Goal: Contribute content

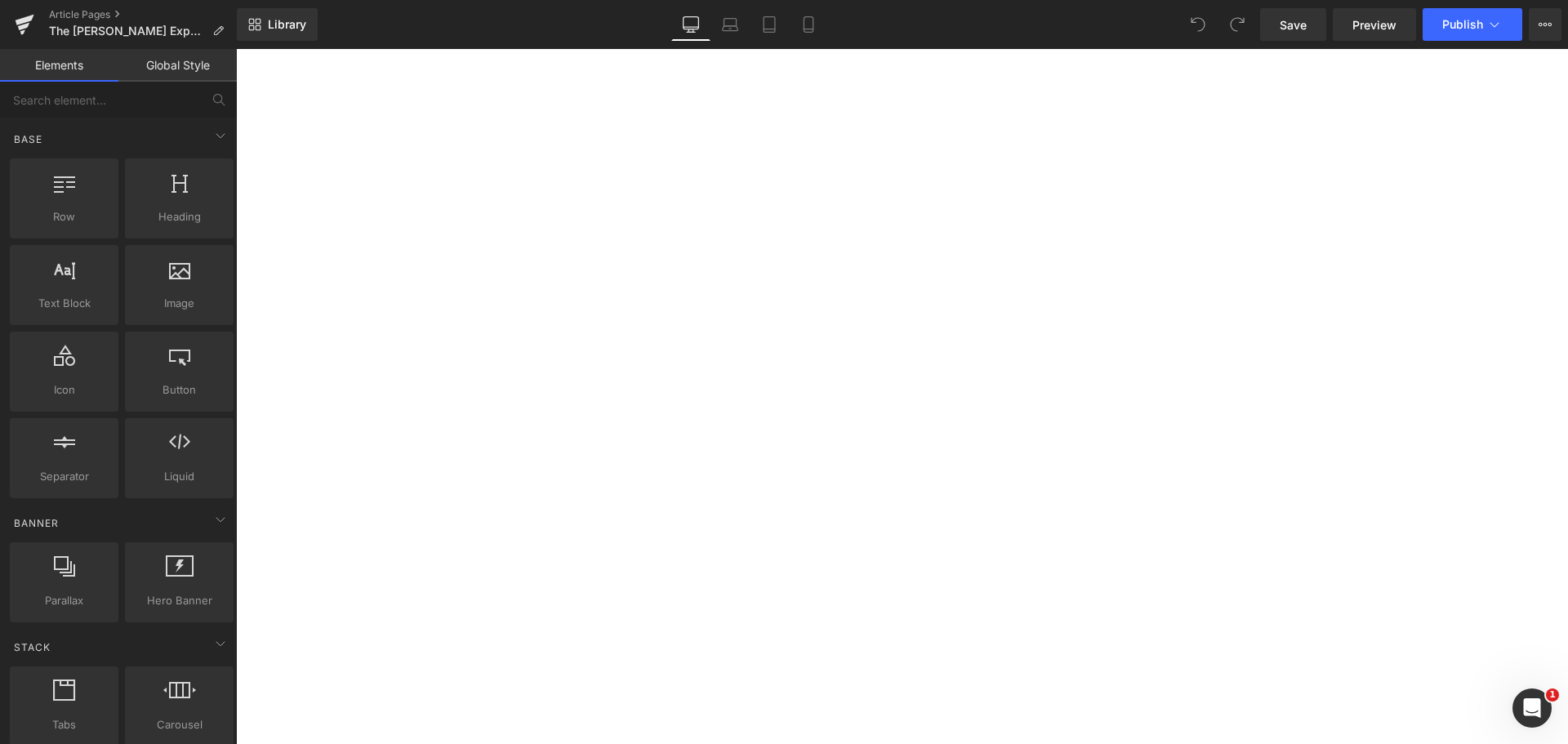
scroll to position [735, 0]
click at [919, 742] on div "Explore Our Most Loved Piecews Button" at bounding box center [902, 755] width 1332 height 27
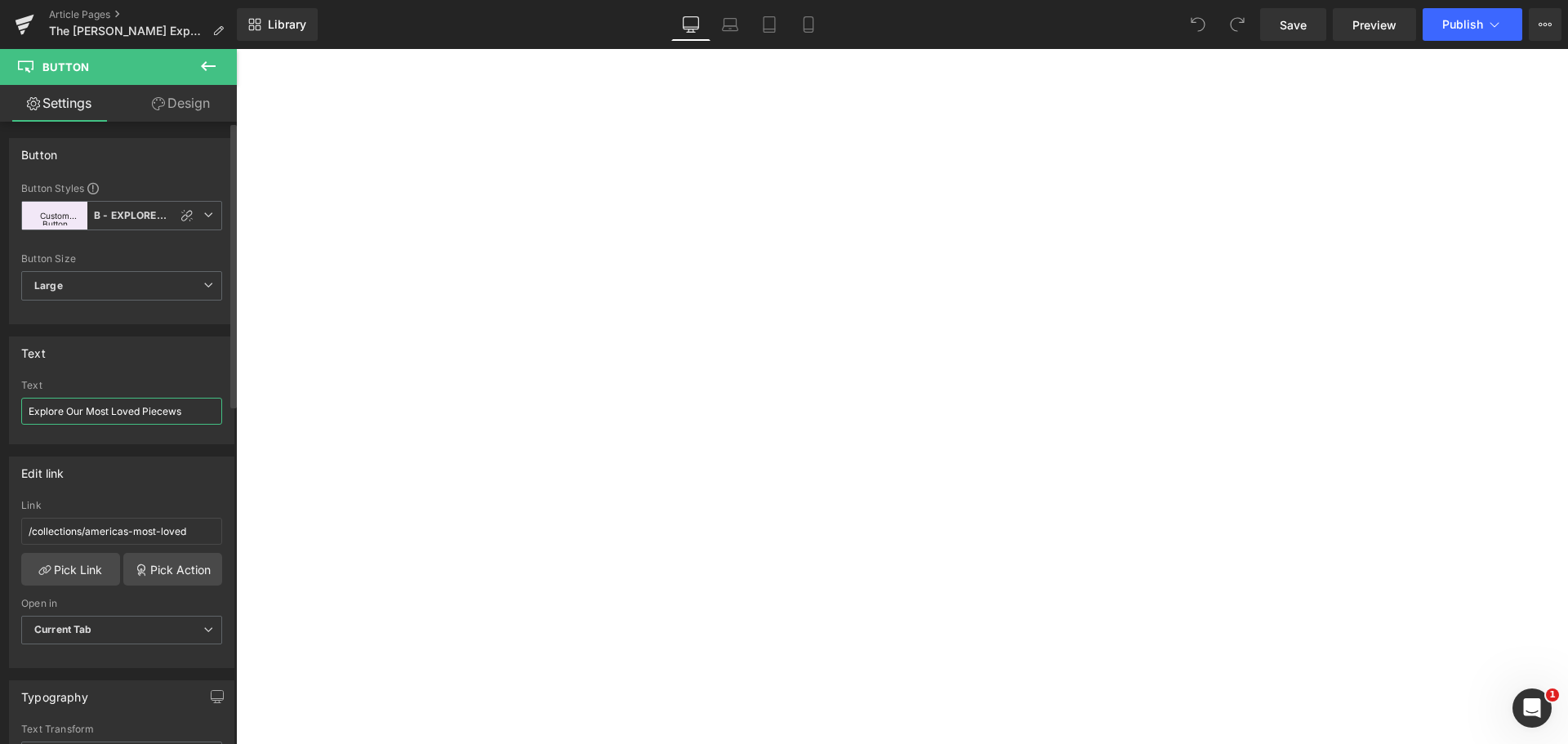
click at [111, 411] on input "Explore Our Most Loved Piecews" at bounding box center [121, 411] width 201 height 27
click at [173, 417] on input "Explore Our Most-Loved Piecews" at bounding box center [121, 411] width 201 height 27
click at [179, 413] on input "Explore Our Most-Loved Piecews" at bounding box center [121, 411] width 201 height 27
type input "Explore Our Most-Loved Pieces"
click at [196, 351] on div "Text" at bounding box center [121, 353] width 224 height 31
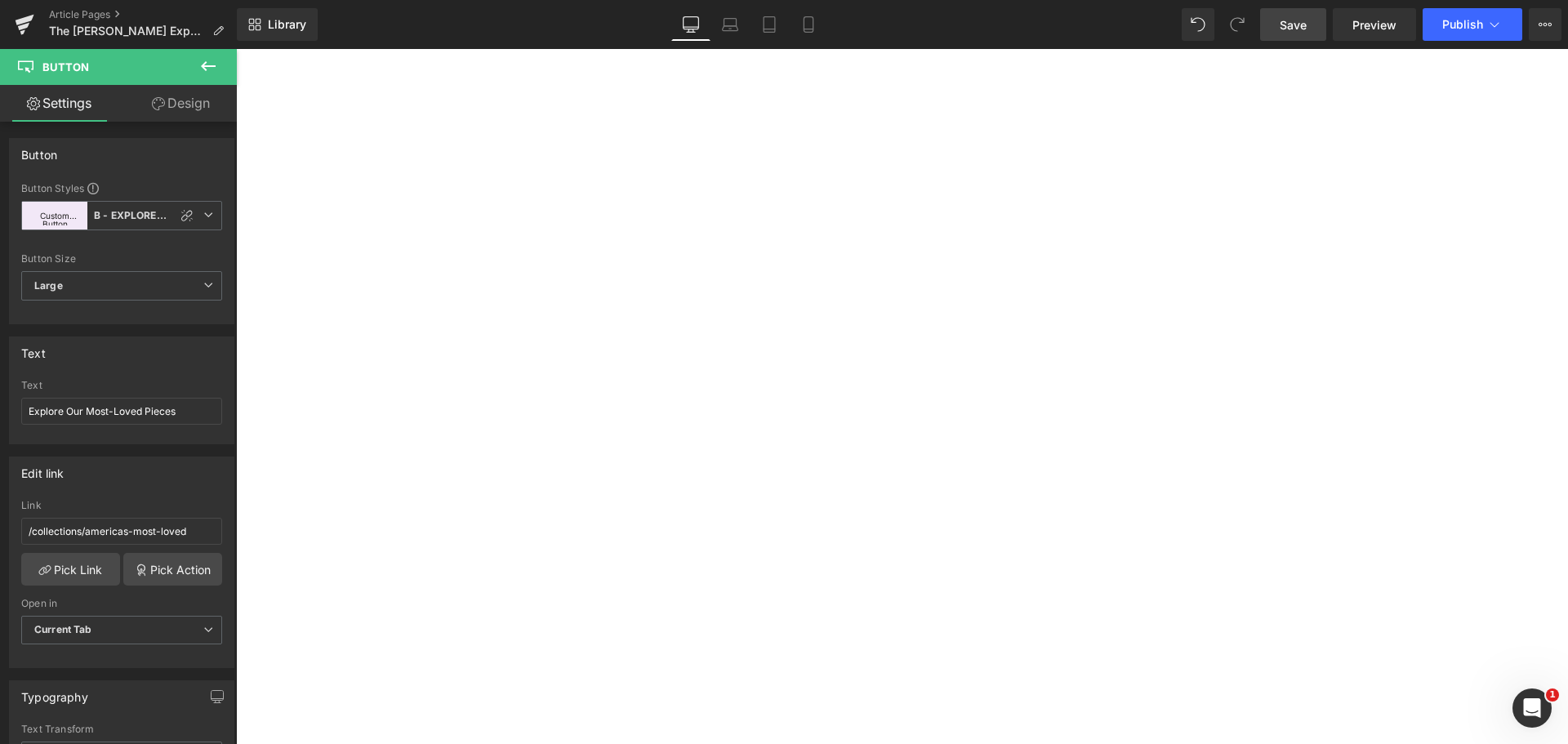
click at [1283, 25] on span "Save" at bounding box center [1294, 25] width 27 height 17
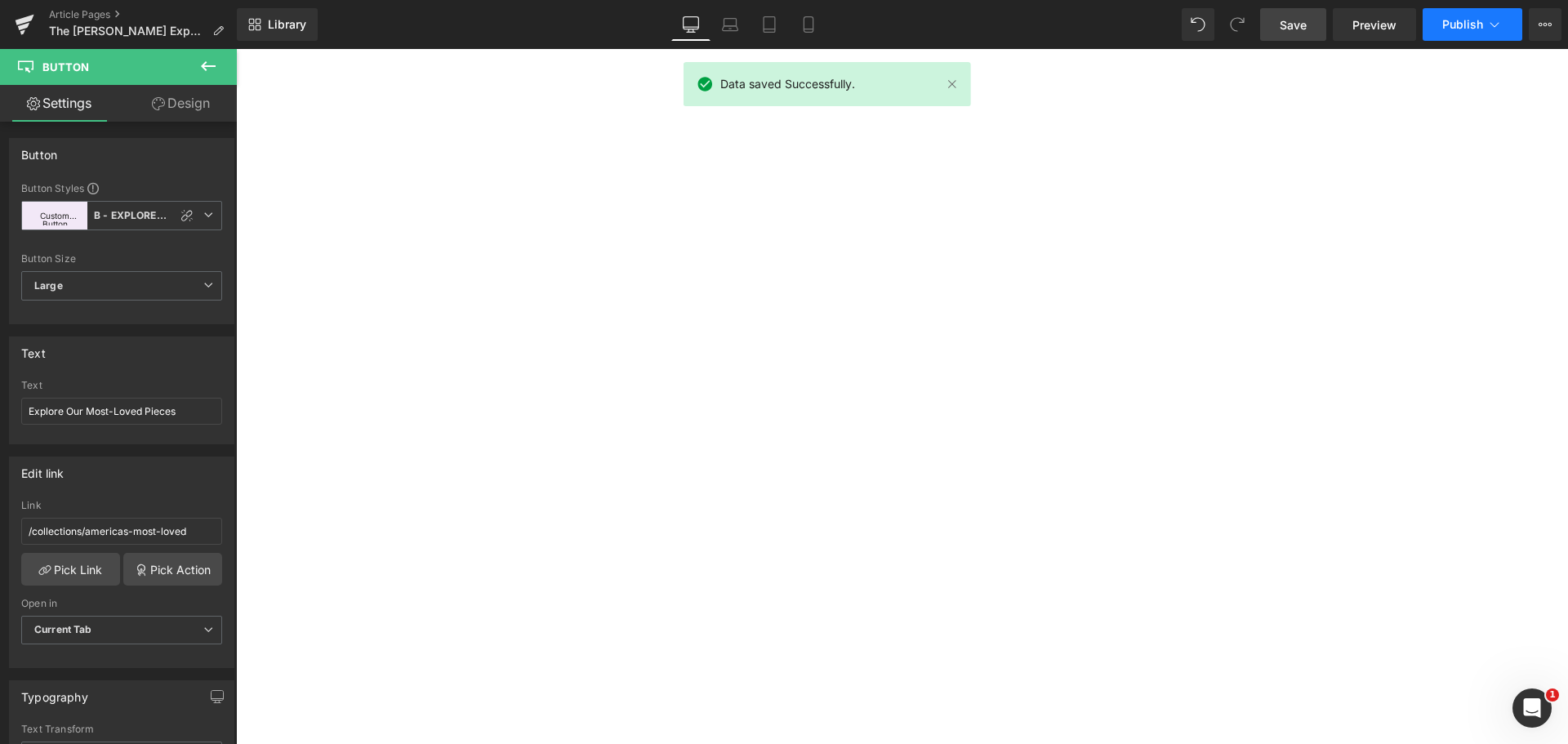
click at [1456, 19] on span "Publish" at bounding box center [1463, 25] width 41 height 13
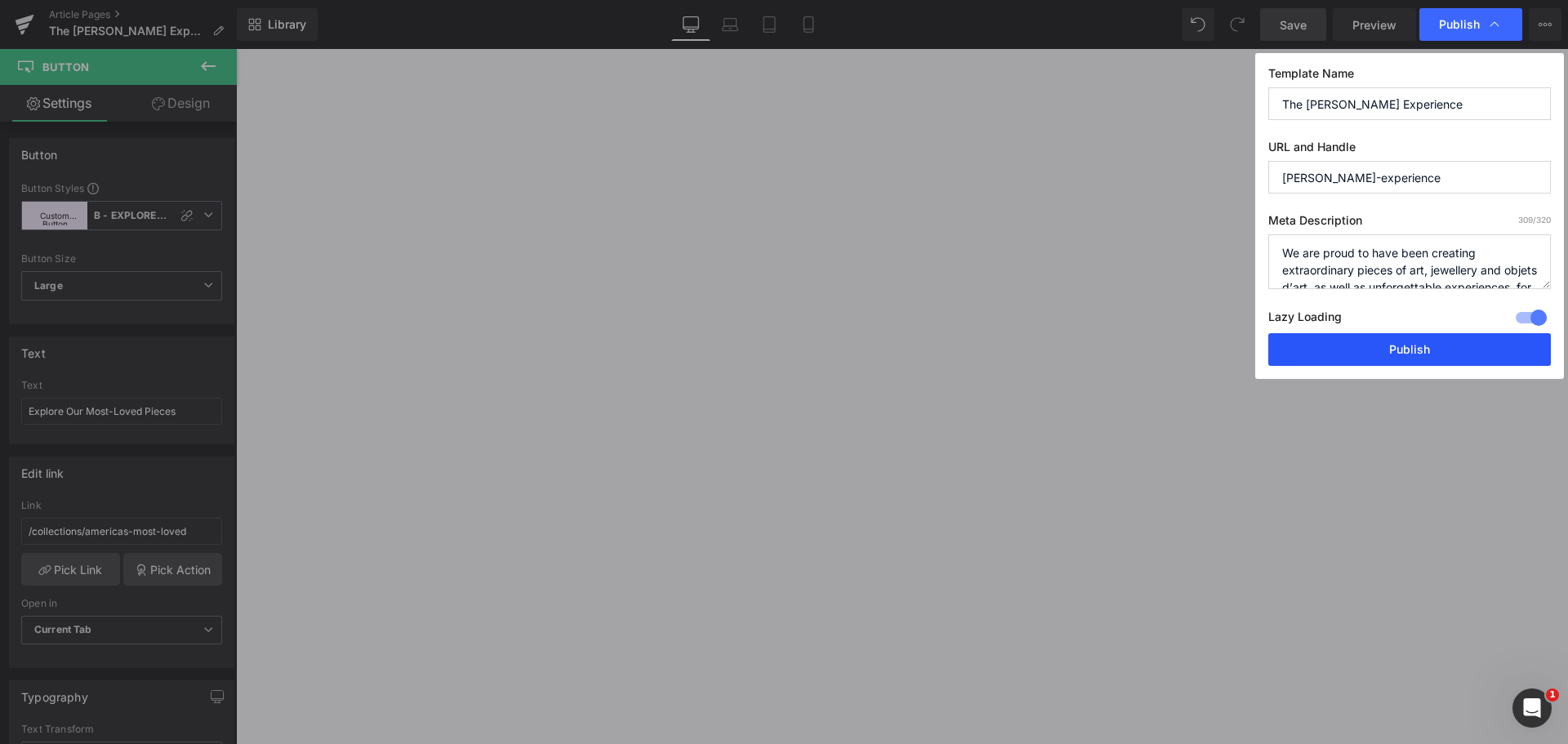
click at [1427, 344] on button "Publish" at bounding box center [1410, 350] width 283 height 33
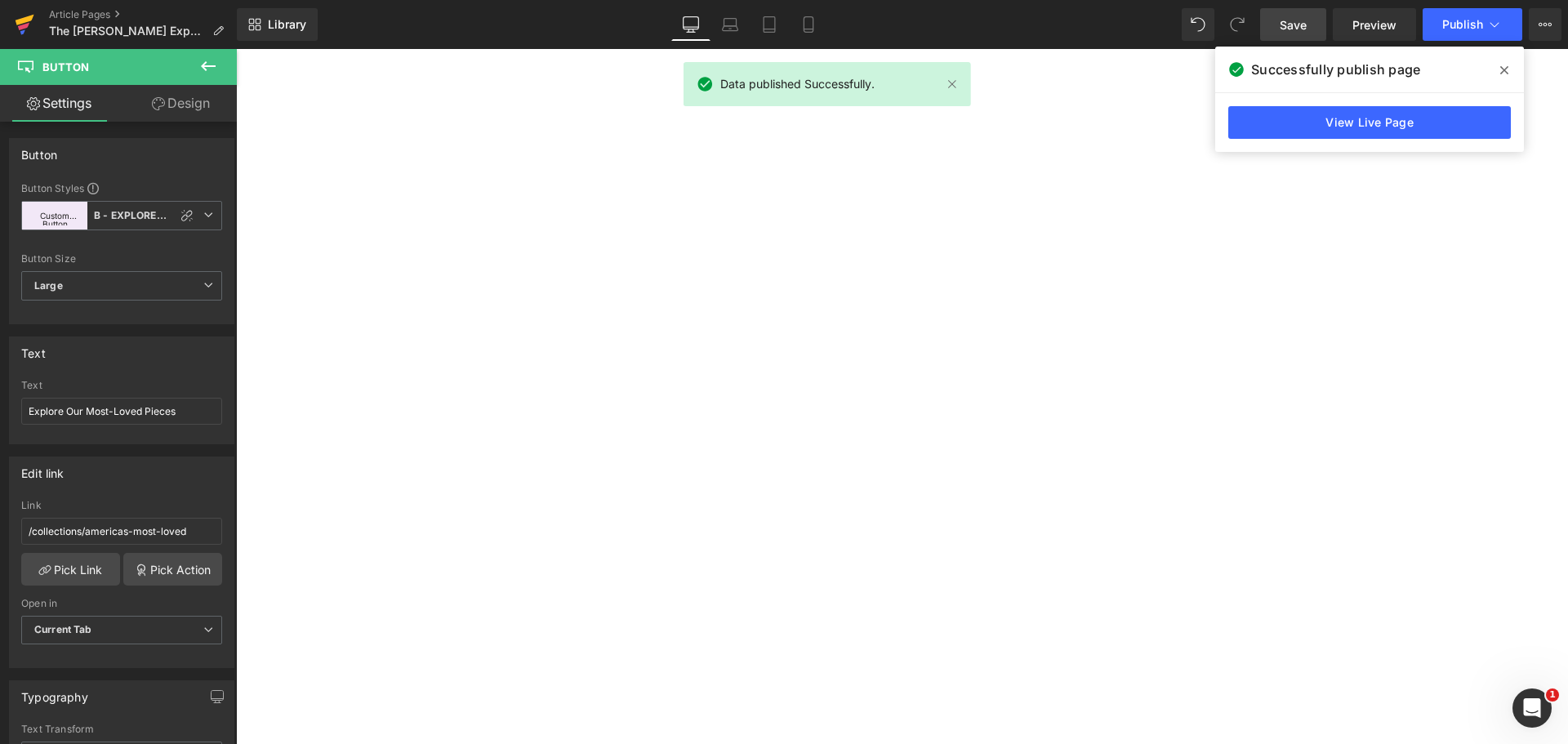
click at [15, 25] on icon at bounding box center [24, 24] width 20 height 41
